Goal: Information Seeking & Learning: Learn about a topic

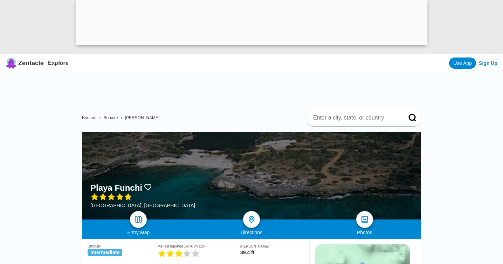
click at [249, 43] on div at bounding box center [252, 43] width 352 height 0
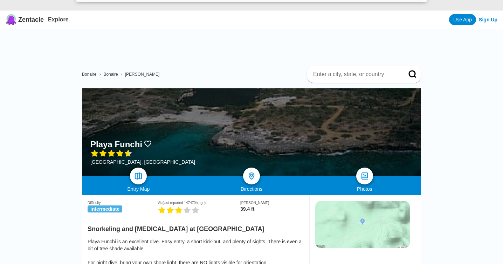
click at [329, 77] on input at bounding box center [355, 74] width 86 height 7
type input "bonaire"
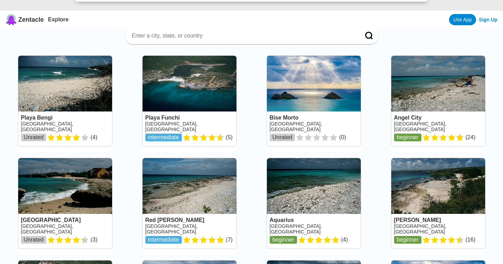
click at [53, 170] on link at bounding box center [65, 203] width 94 height 90
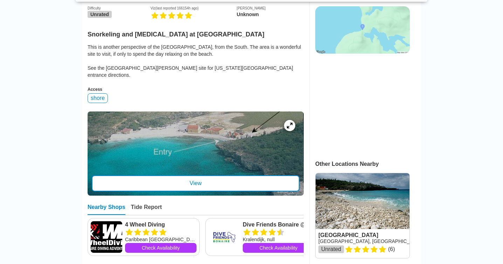
scroll to position [195, 0]
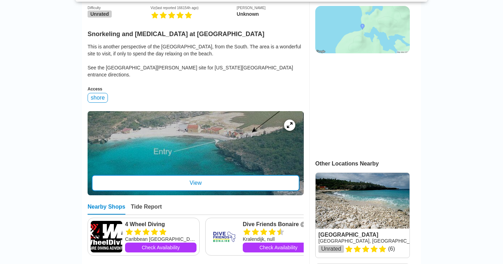
click at [168, 175] on div "View" at bounding box center [196, 183] width 208 height 16
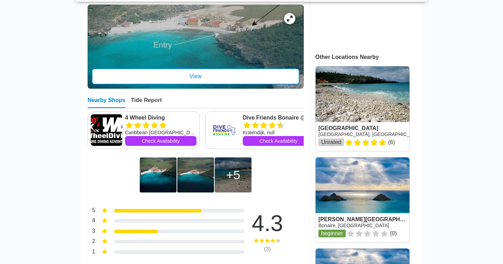
scroll to position [394, 0]
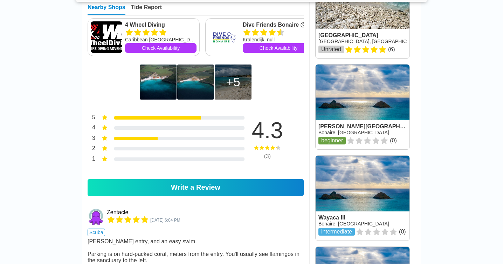
click at [199, 74] on img at bounding box center [195, 81] width 37 height 35
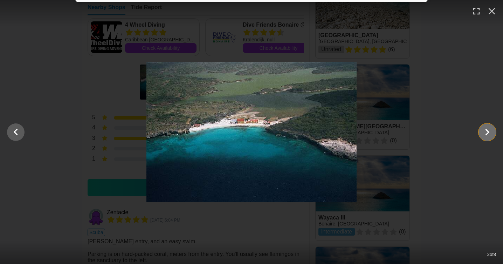
click at [482, 138] on icon "Show slide 3 of 8" at bounding box center [487, 132] width 13 height 17
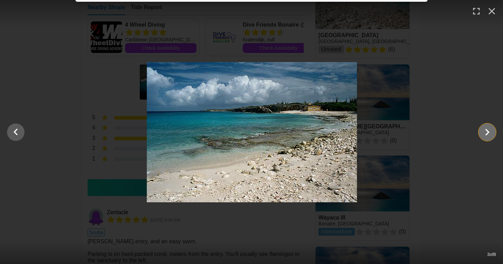
click at [482, 138] on icon "Show slide 4 of 8" at bounding box center [487, 132] width 13 height 17
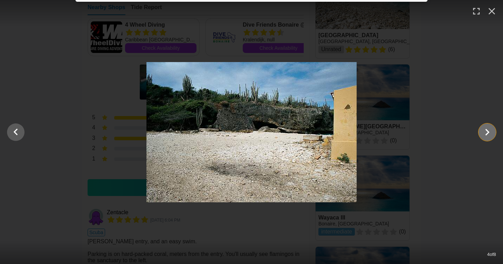
click at [482, 138] on icon "Show slide 5 of 8" at bounding box center [487, 132] width 13 height 17
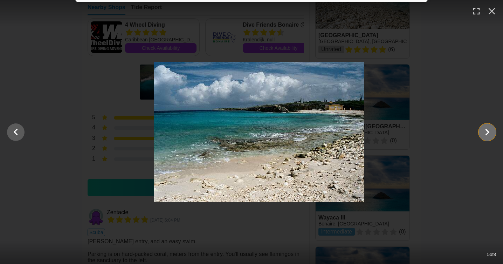
click at [482, 138] on icon "Show slide 6 of 8" at bounding box center [487, 132] width 13 height 17
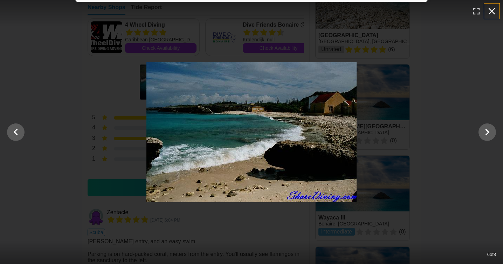
click at [495, 12] on icon "button" at bounding box center [491, 11] width 11 height 11
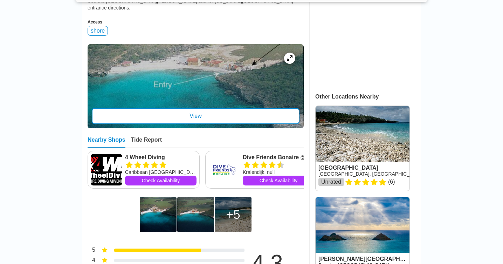
scroll to position [263, 0]
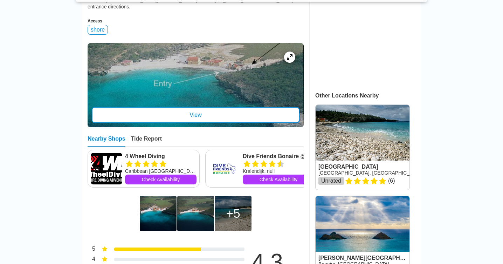
click at [357, 133] on link at bounding box center [363, 147] width 94 height 85
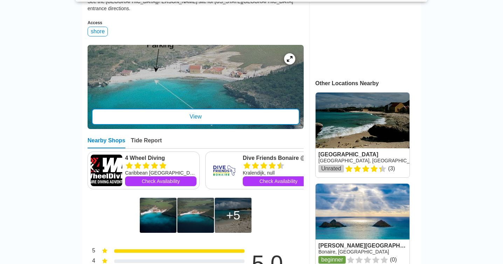
scroll to position [276, 0]
